Goal: Task Accomplishment & Management: Use online tool/utility

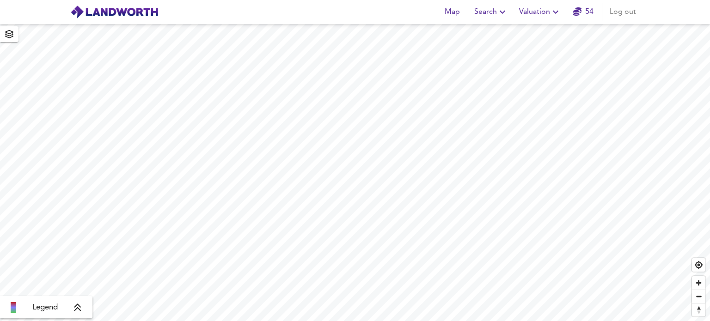
click at [555, 12] on icon "button" at bounding box center [556, 12] width 6 height 3
click at [516, 3] on button "Valuation" at bounding box center [540, 12] width 49 height 18
click at [557, 11] on icon "button" at bounding box center [555, 11] width 11 height 11
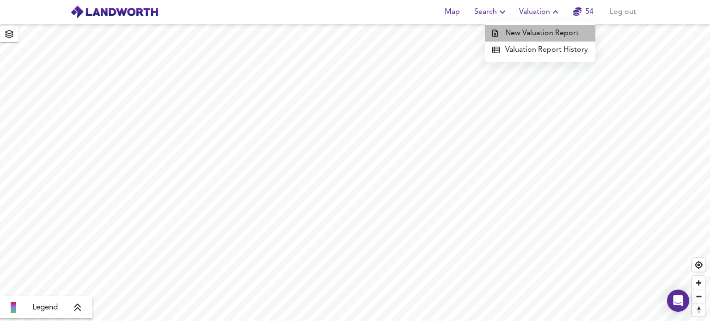
click at [545, 34] on li "New Valuation Report" at bounding box center [540, 33] width 111 height 17
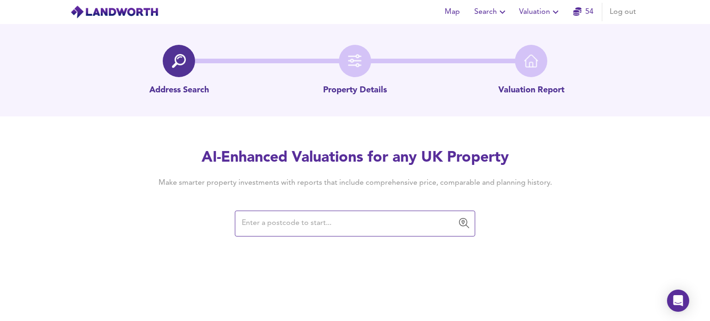
click at [326, 219] on input "text" at bounding box center [348, 224] width 218 height 18
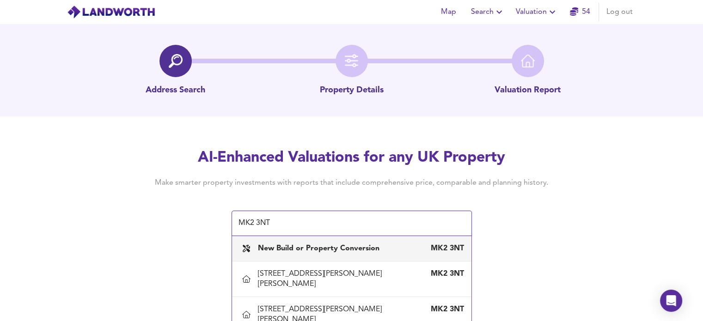
click at [701, 116] on div "Address Search Property Details Valuation Report" at bounding box center [351, 70] width 703 height 92
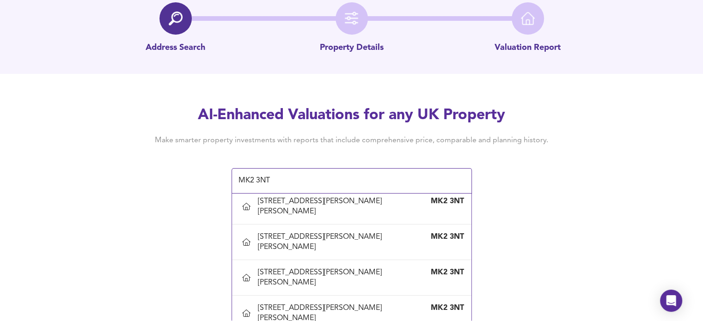
scroll to position [573, 0]
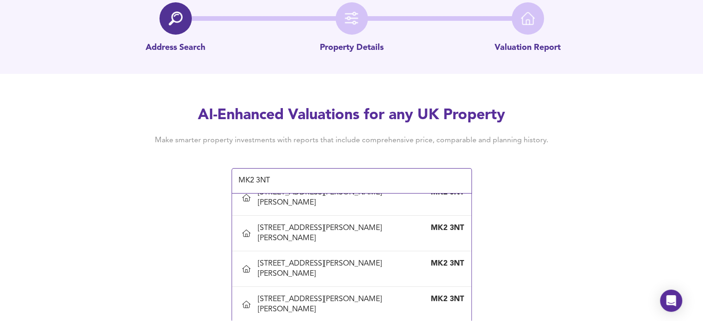
type input "[STREET_ADDRESS][PERSON_NAME][PERSON_NAME]"
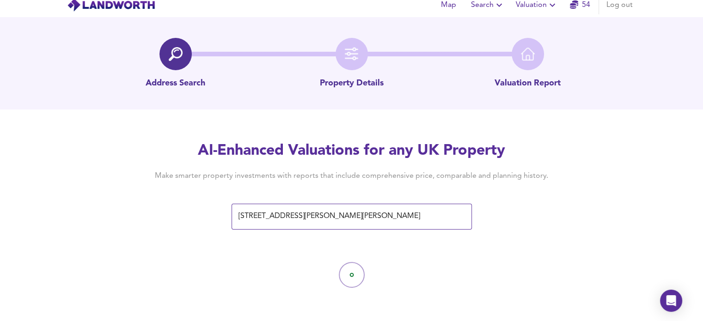
scroll to position [0, 0]
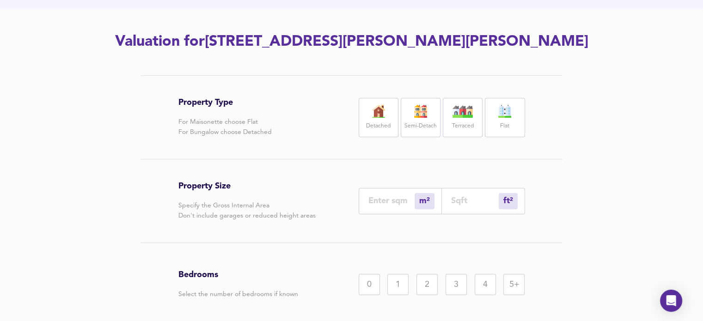
scroll to position [129, 0]
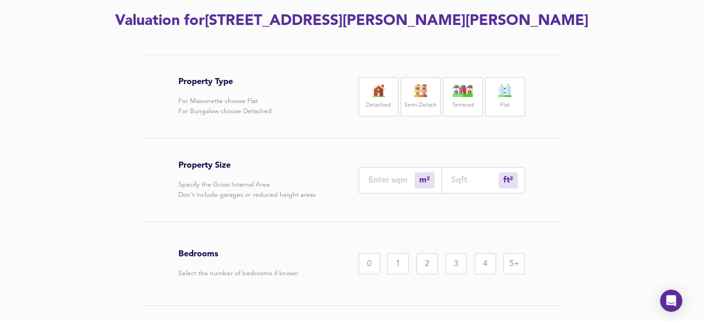
click at [460, 94] on img at bounding box center [462, 90] width 23 height 13
click at [466, 179] on input "number" at bounding box center [475, 180] width 48 height 10
type input "0"
type input "5"
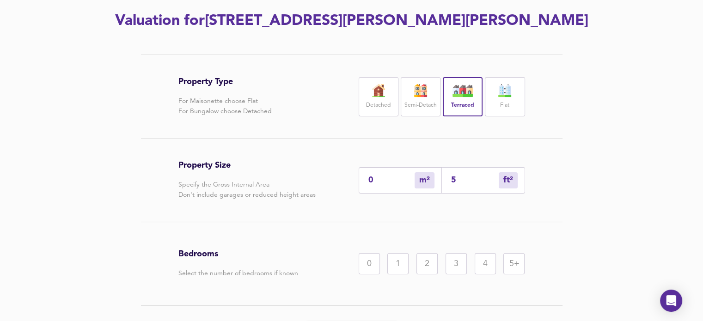
type input "51"
type input "48"
type input "516"
click at [456, 263] on div "3" at bounding box center [456, 263] width 21 height 21
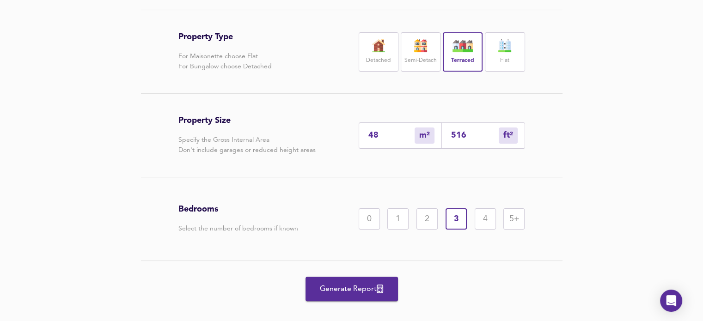
scroll to position [187, 0]
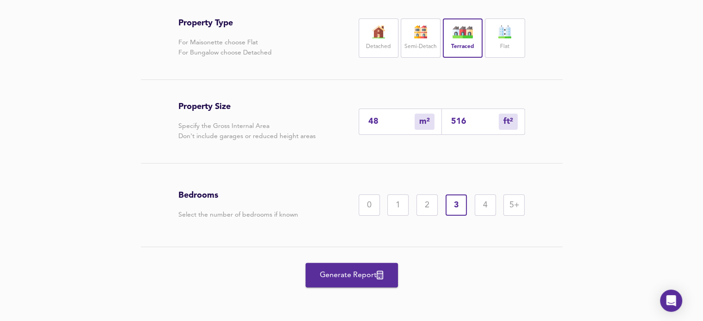
click at [364, 277] on span "Generate Report" at bounding box center [352, 275] width 74 height 13
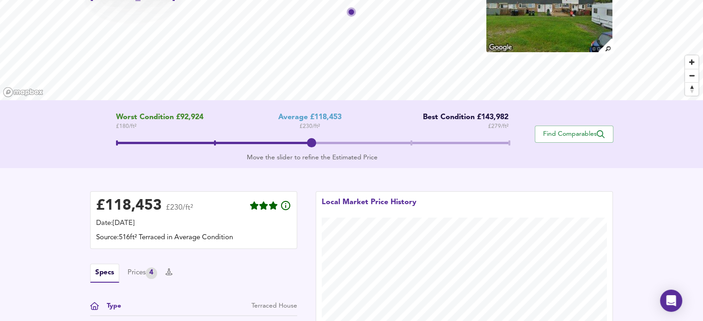
scroll to position [92, 0]
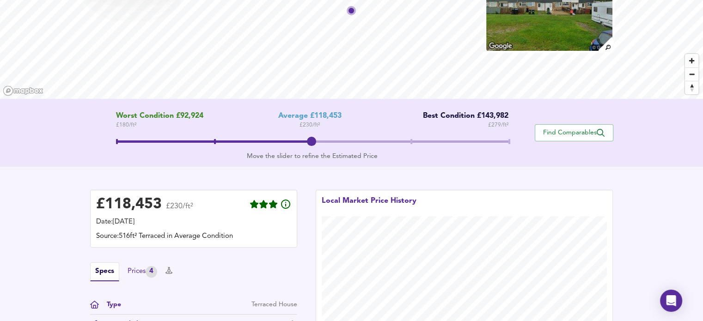
click at [139, 271] on div "Prices 4" at bounding box center [143, 272] width 30 height 12
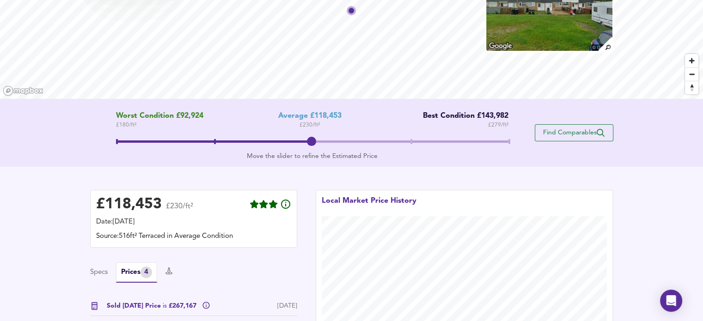
click at [571, 136] on span "Find Comparables" at bounding box center [574, 133] width 68 height 9
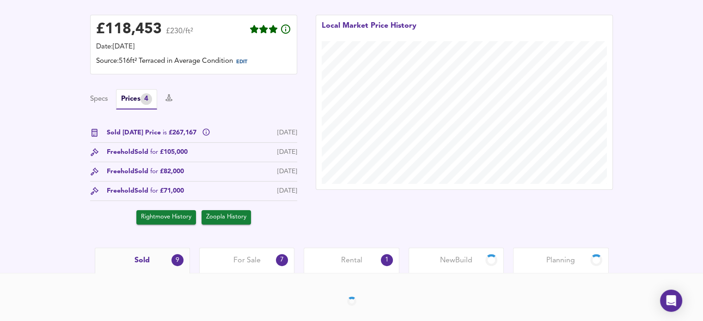
scroll to position [240, 0]
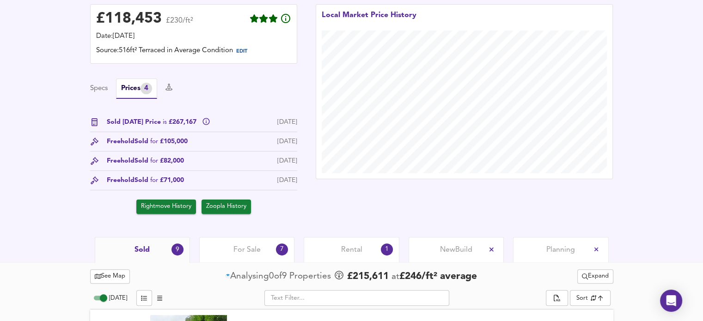
click at [143, 253] on span "Sold" at bounding box center [142, 250] width 15 height 10
click at [142, 250] on span "Sold" at bounding box center [142, 250] width 15 height 10
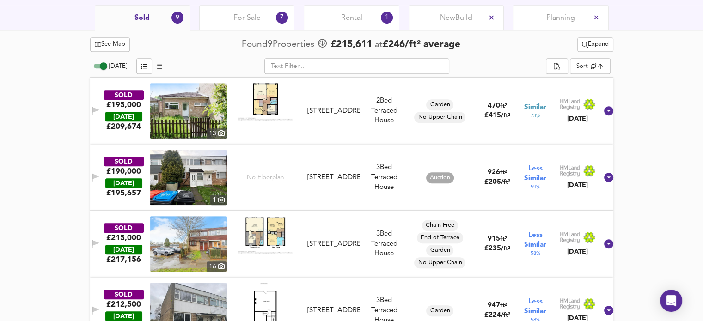
scroll to position [453, 0]
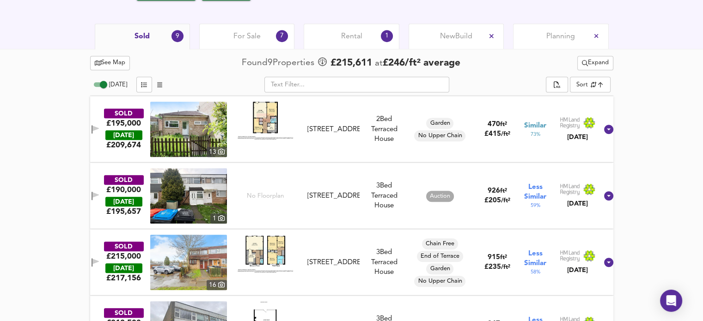
click at [249, 35] on span "For Sale" at bounding box center [247, 36] width 27 height 10
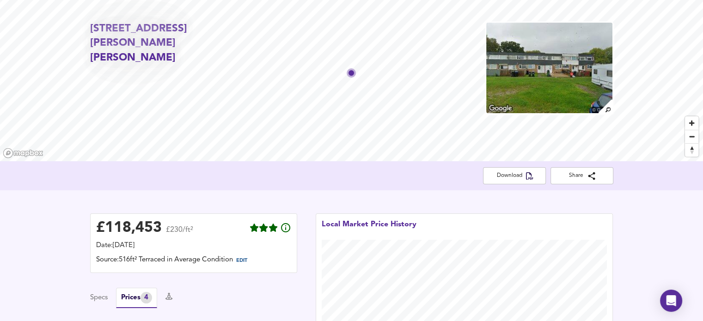
scroll to position [26, 0]
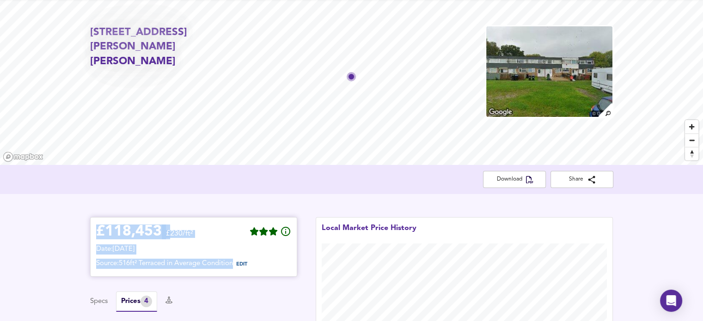
drag, startPoint x: 97, startPoint y: 230, endPoint x: 285, endPoint y: 263, distance: 191.0
click at [285, 263] on div "£ 118,453 £230/ft² Date: [DATE] Source: 516ft² Terraced in Average Condition ED…" at bounding box center [193, 247] width 195 height 48
copy div "£ 118,453 £230/ft² Date: [DATE] Source: 516ft² Terraced in Average Condition"
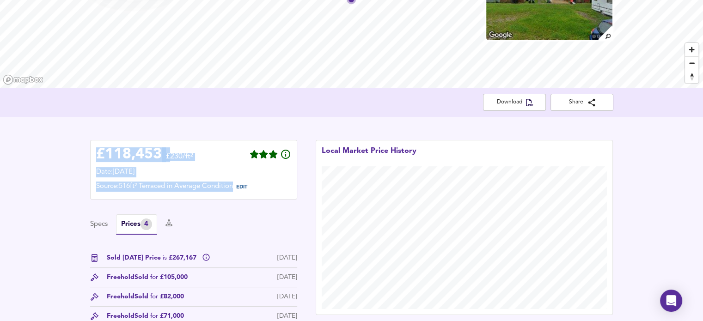
scroll to position [92, 0]
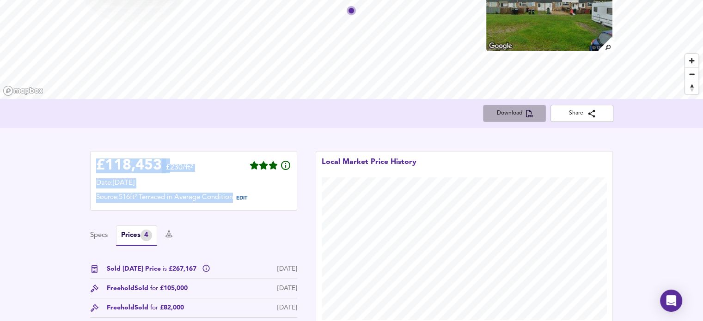
click at [517, 113] on span "Download" at bounding box center [515, 114] width 48 height 10
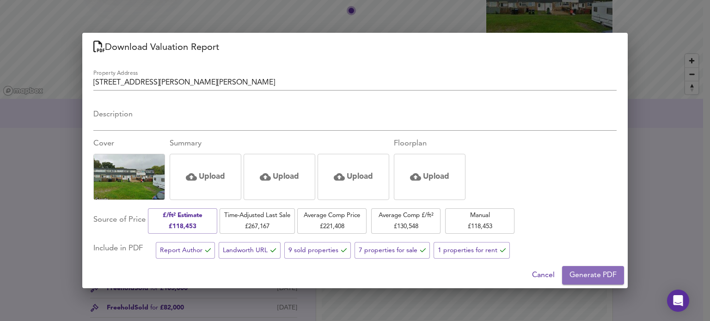
click at [582, 271] on span "Generate PDF" at bounding box center [593, 275] width 47 height 13
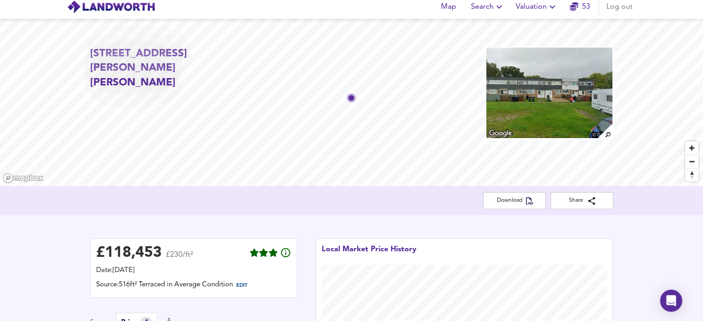
scroll to position [0, 0]
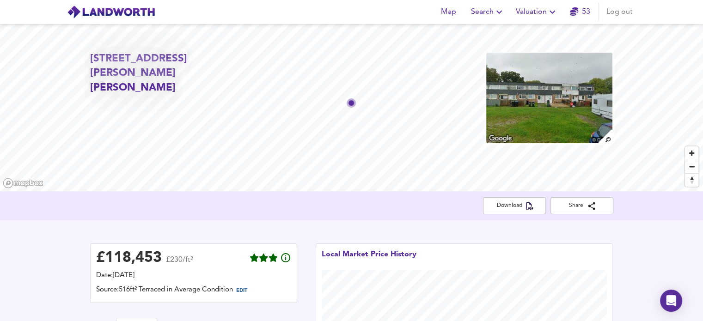
click at [549, 9] on icon "button" at bounding box center [552, 11] width 11 height 11
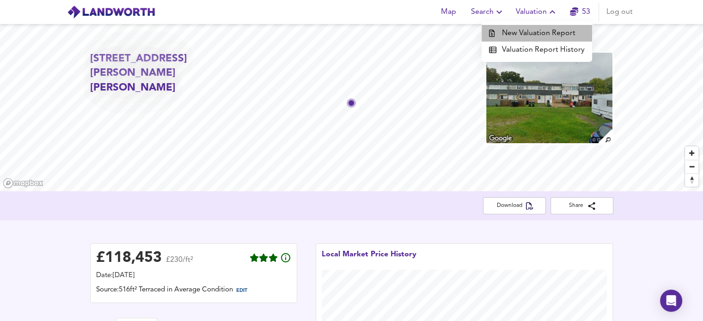
click at [545, 30] on li "New Valuation Report" at bounding box center [537, 33] width 111 height 17
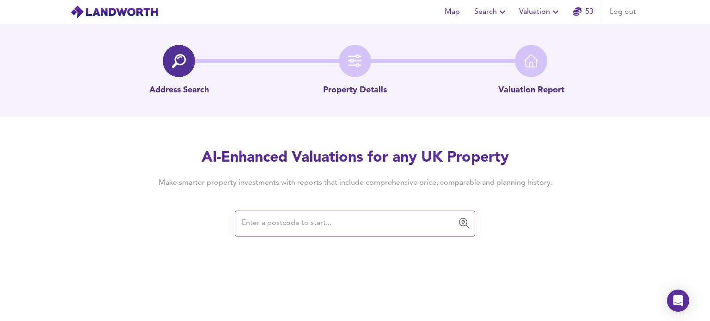
click at [285, 221] on input "text" at bounding box center [348, 224] width 218 height 18
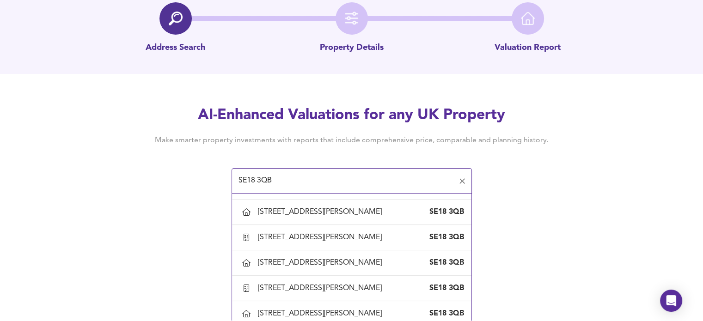
scroll to position [204, 0]
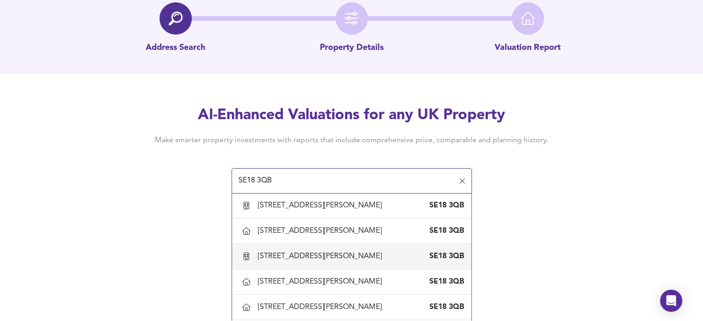
click at [315, 262] on div "[STREET_ADDRESS][PERSON_NAME]" at bounding box center [322, 257] width 128 height 10
type input "[STREET_ADDRESS][PERSON_NAME]"
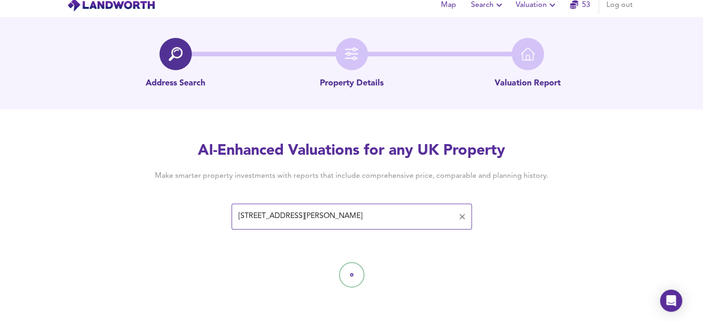
scroll to position [0, 0]
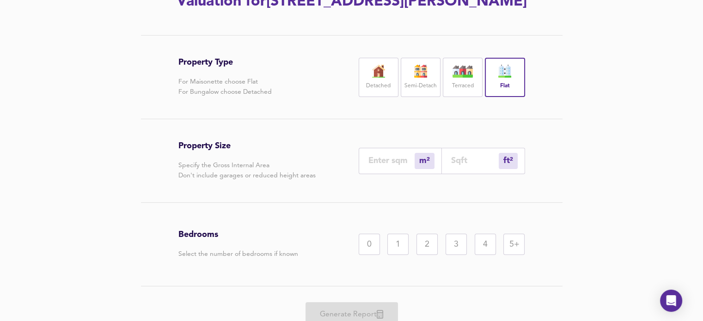
scroll to position [152, 0]
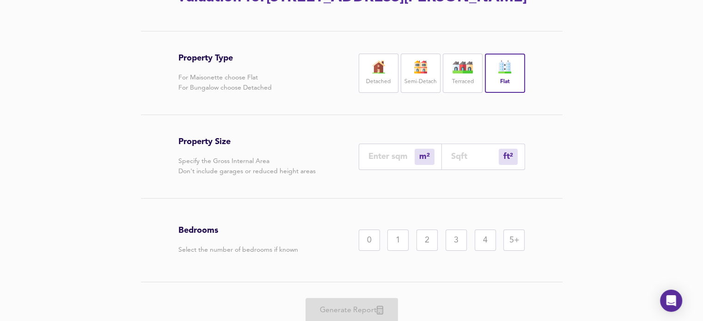
click at [461, 154] on input "number" at bounding box center [475, 157] width 48 height 10
type input "1"
type input "8"
type input "87"
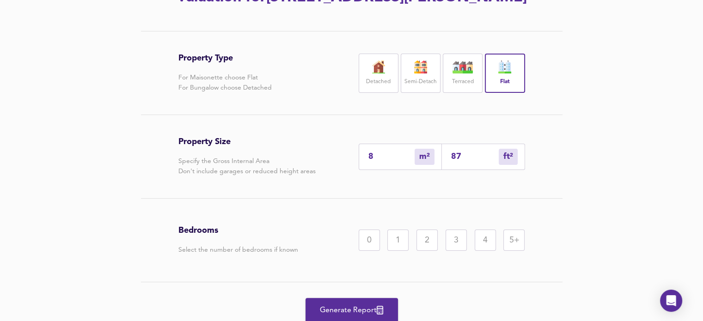
type input "81"
type input "877"
click at [457, 237] on div "3" at bounding box center [456, 240] width 21 height 21
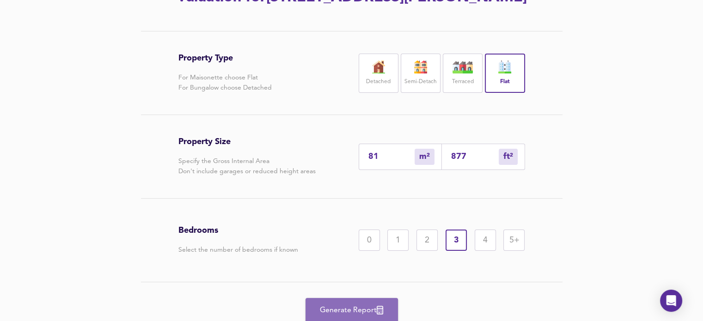
click at [357, 312] on span "Generate Report" at bounding box center [352, 310] width 74 height 13
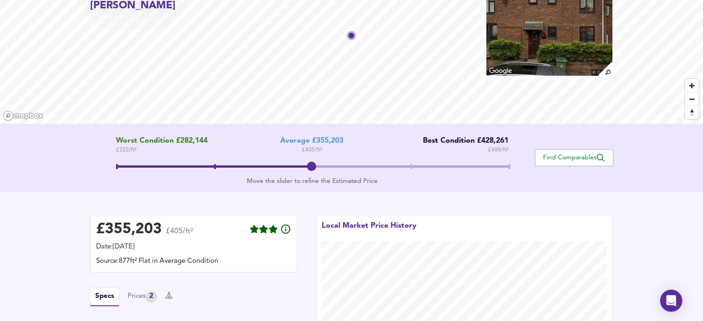
scroll to position [81, 0]
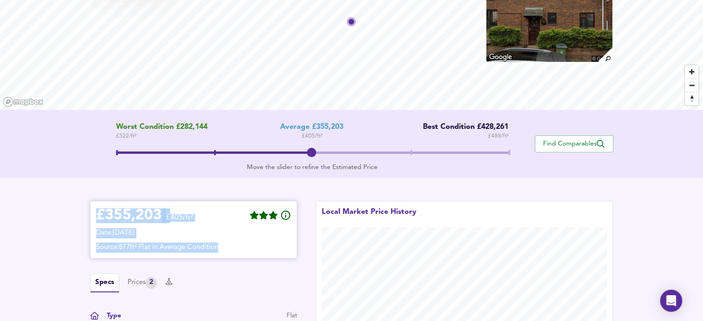
drag, startPoint x: 97, startPoint y: 216, endPoint x: 274, endPoint y: 242, distance: 179.1
click at [274, 242] on div "£ 355,203 £405/ft² Date: [DATE] Source: 877ft² Flat in Average Condition" at bounding box center [193, 230] width 195 height 46
copy div "£ 355,203 £405/ft² Date: [DATE] Source: 877ft² Flat in Average Condition"
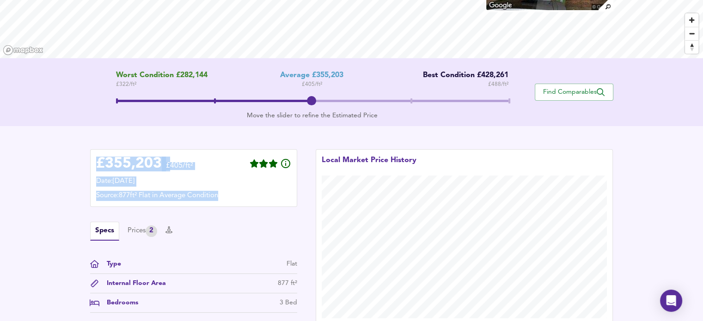
scroll to position [169, 0]
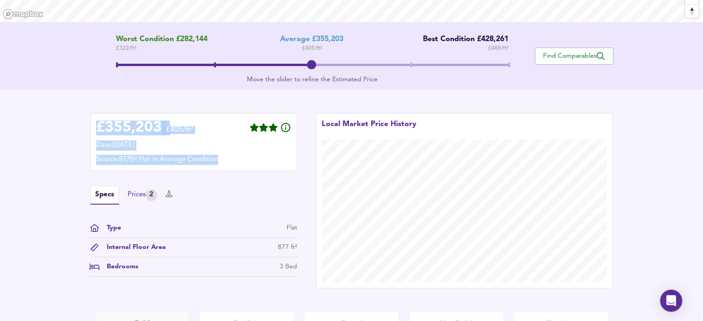
click at [133, 194] on div "Prices 2" at bounding box center [143, 196] width 30 height 12
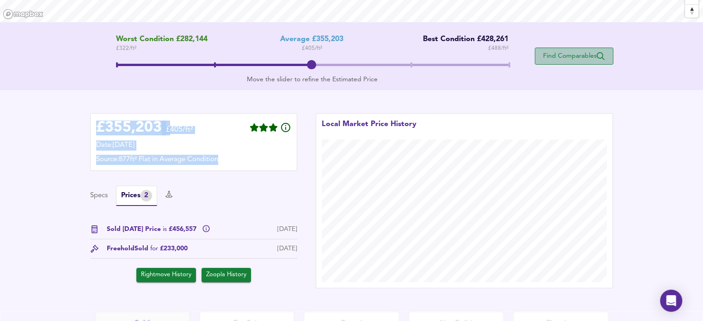
click at [579, 57] on span "Find Comparables" at bounding box center [574, 56] width 68 height 9
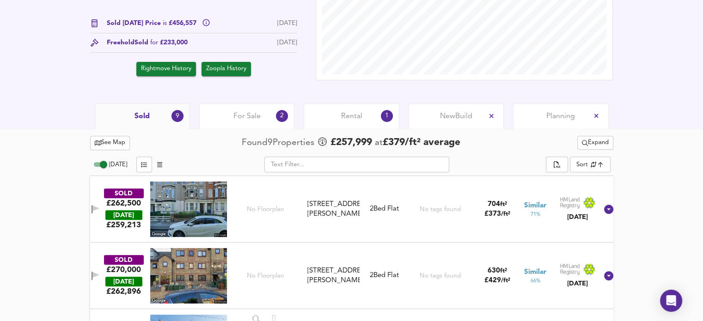
scroll to position [351, 0]
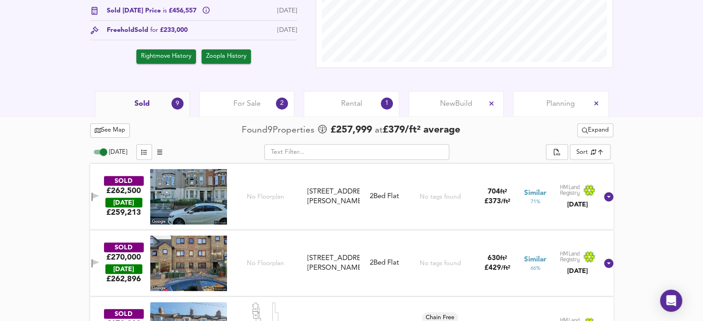
click at [248, 107] on span "For Sale" at bounding box center [247, 104] width 27 height 10
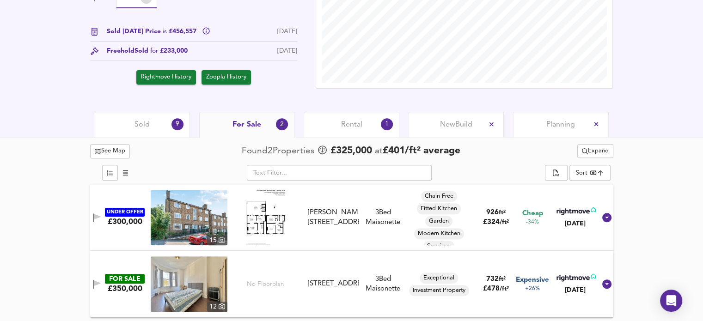
click at [147, 123] on span "Sold" at bounding box center [142, 125] width 15 height 10
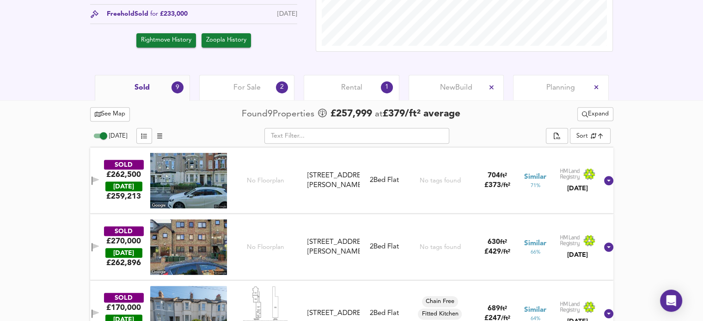
scroll to position [359, 0]
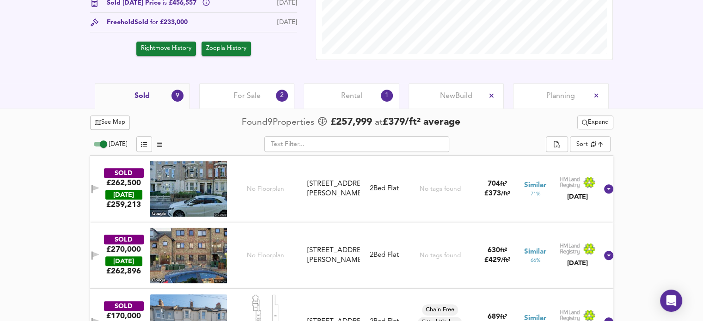
click at [564, 92] on span "Planning" at bounding box center [561, 96] width 29 height 10
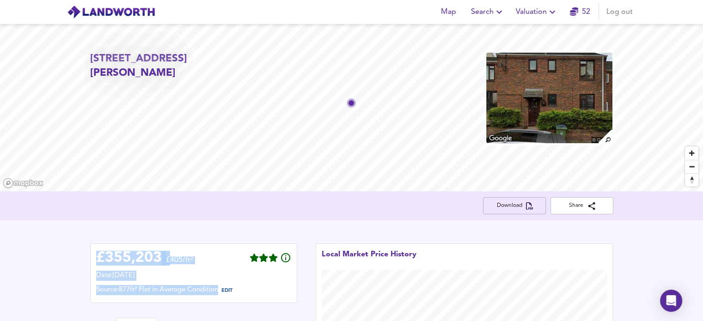
click at [519, 207] on span "Download" at bounding box center [515, 206] width 48 height 10
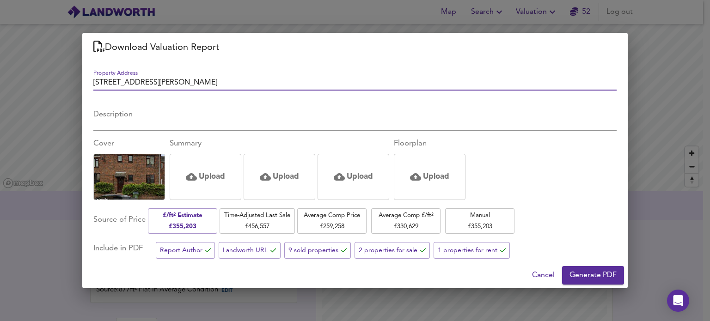
click at [577, 277] on span "Generate PDF" at bounding box center [593, 275] width 47 height 13
